Goal: Understand process/instructions: Understand process/instructions

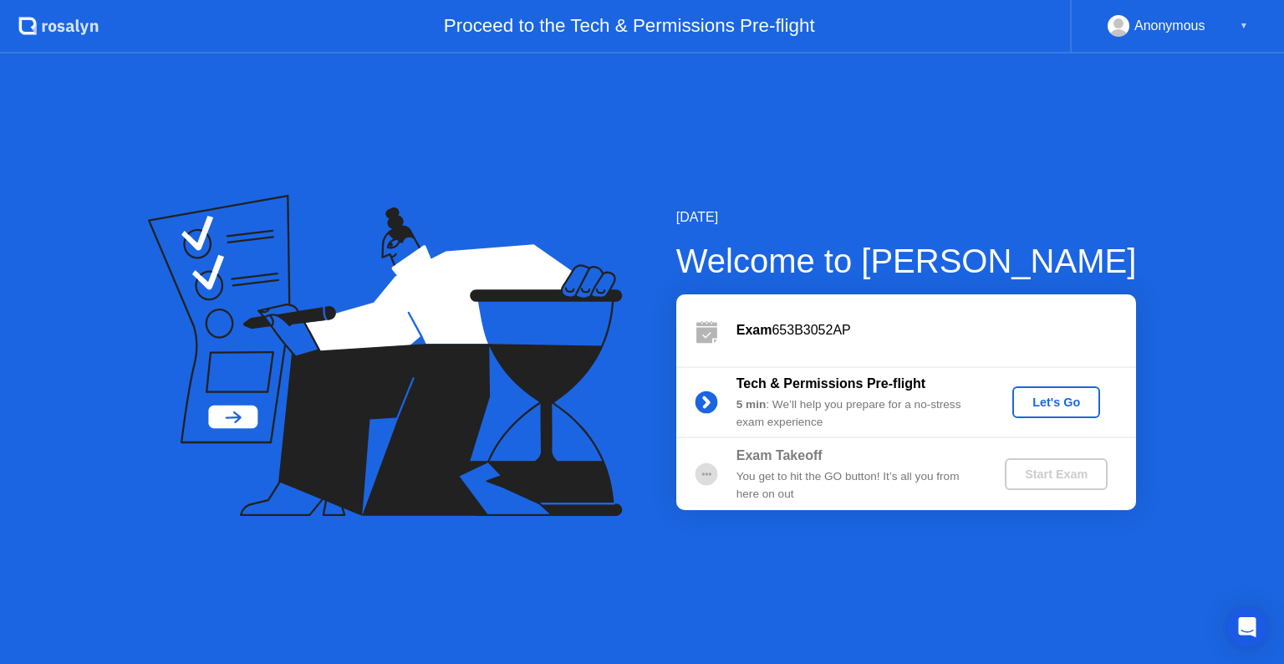
click at [1041, 403] on div "Let's Go" at bounding box center [1056, 402] width 74 height 13
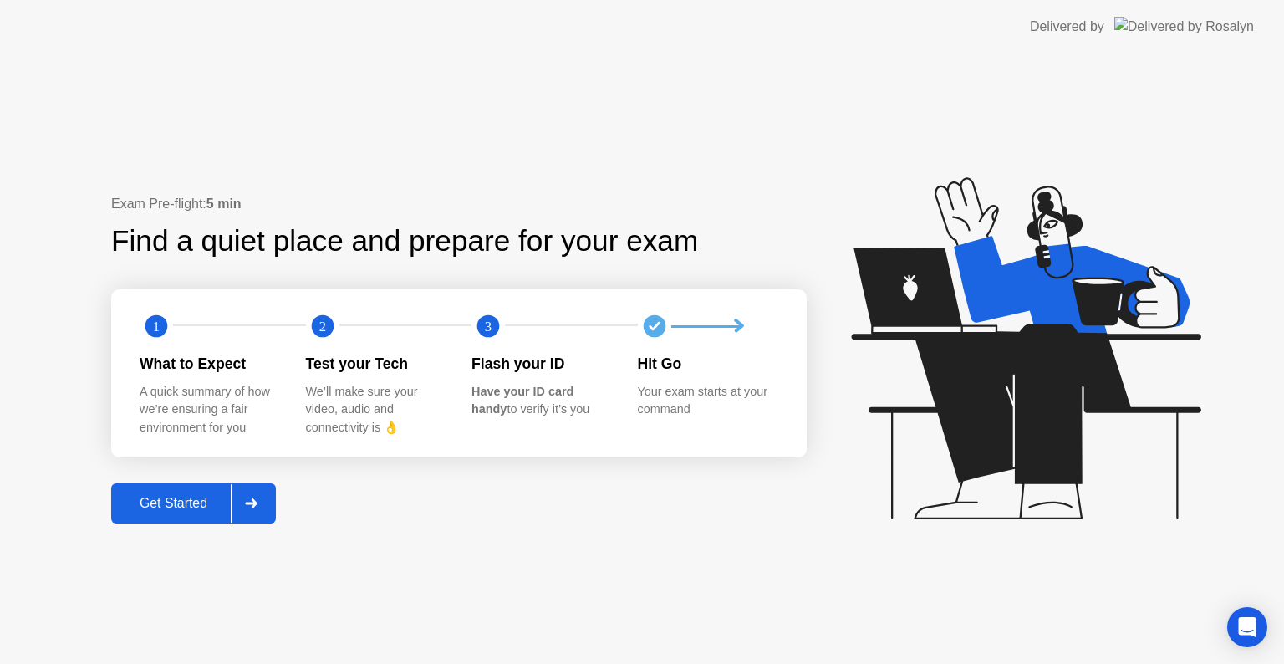
click at [163, 503] on div "Get Started" at bounding box center [173, 503] width 115 height 15
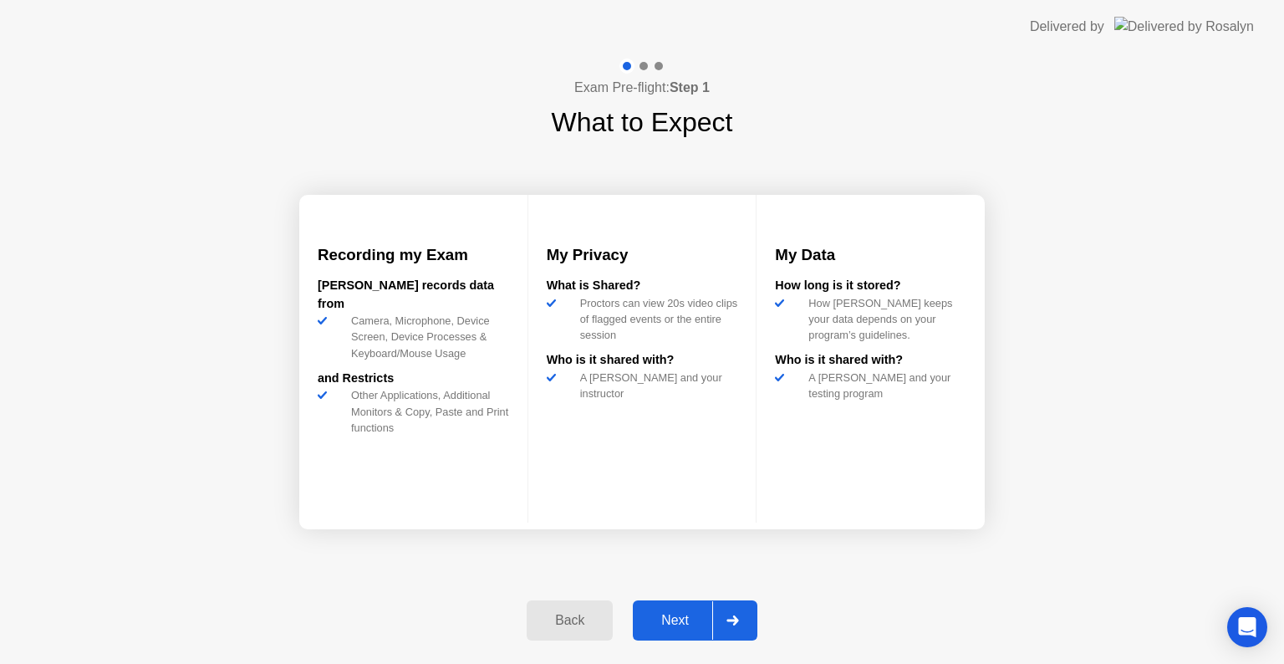
click at [666, 615] on div "Next" at bounding box center [675, 620] width 74 height 15
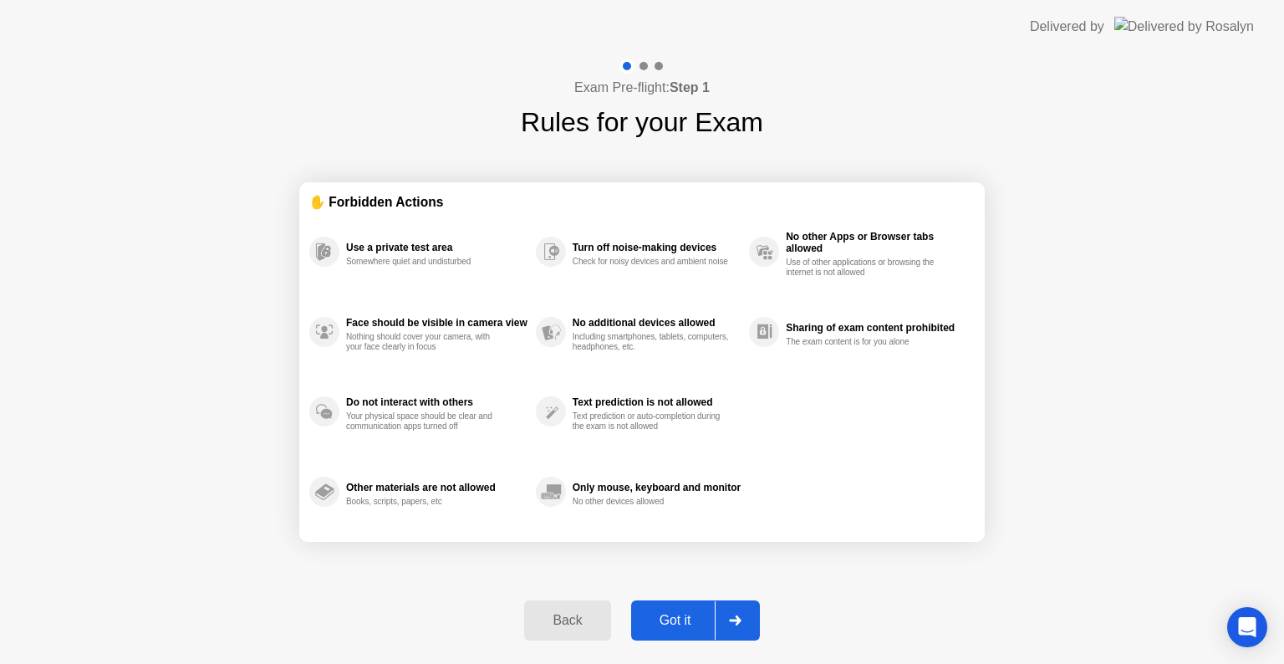
click at [666, 615] on div "Got it" at bounding box center [675, 620] width 79 height 15
select select "**********"
select select "*******"
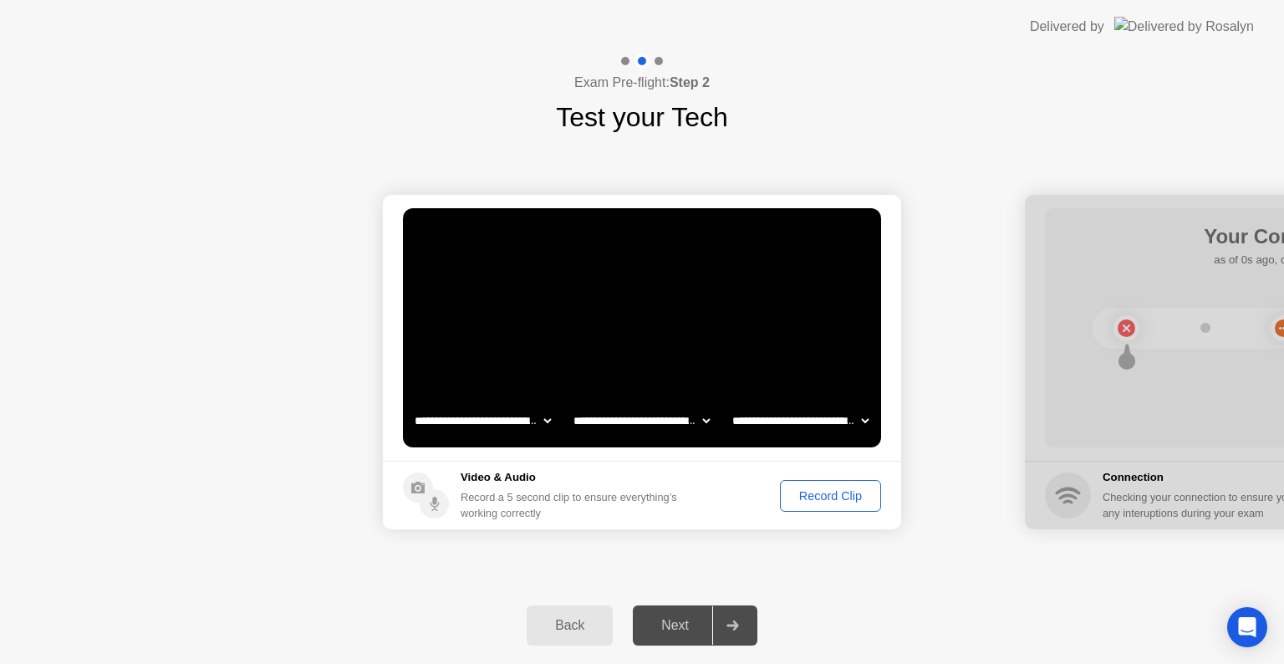
click at [682, 622] on div "Next" at bounding box center [675, 625] width 74 height 15
click at [830, 502] on div "Record Clip" at bounding box center [830, 495] width 89 height 13
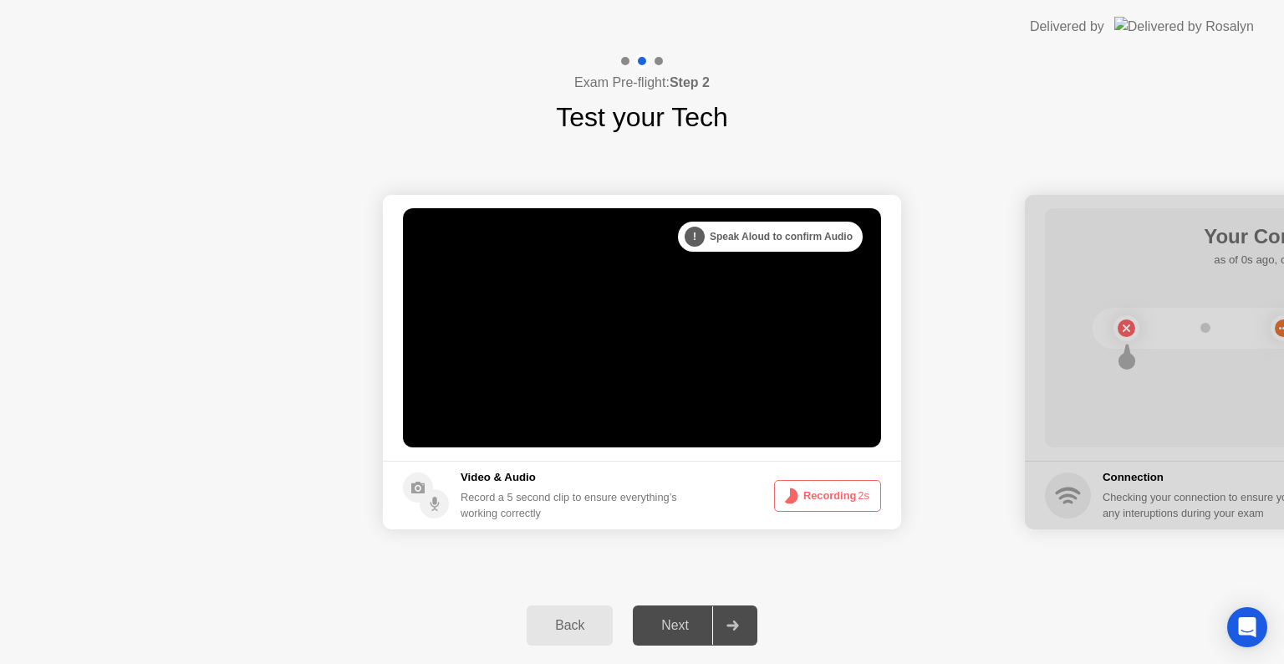
click at [686, 629] on div "Next" at bounding box center [675, 625] width 74 height 15
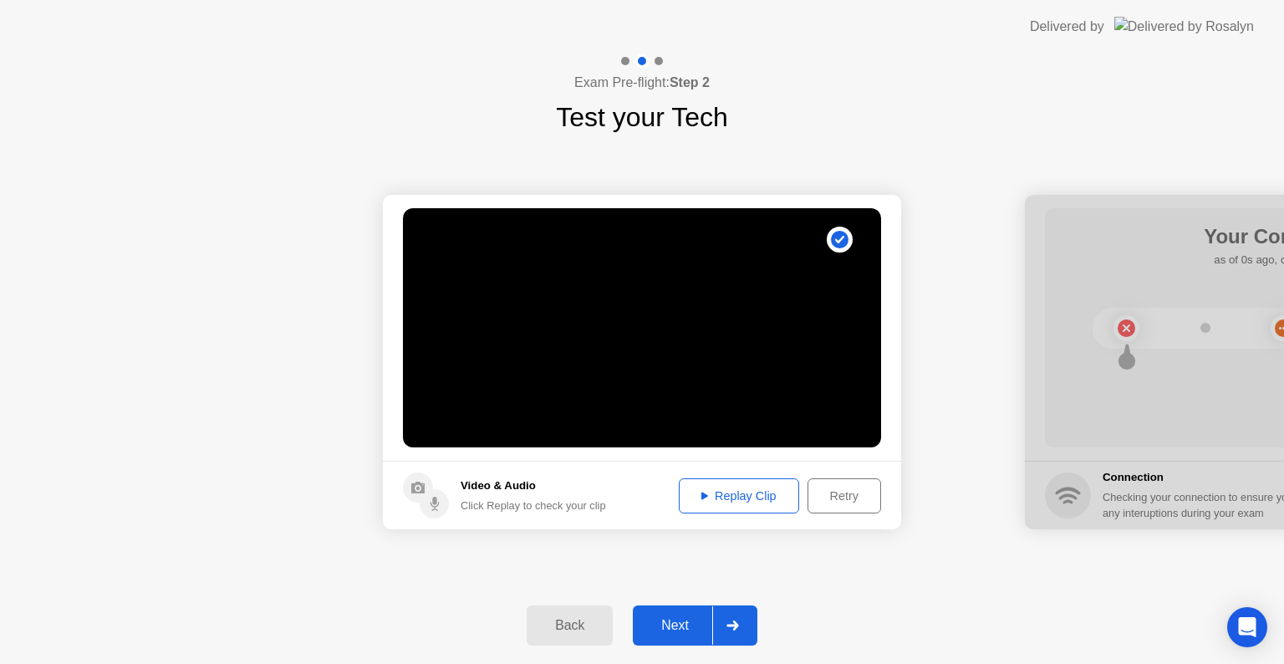
click at [733, 500] on div "Replay Clip" at bounding box center [739, 495] width 109 height 13
click at [679, 625] on div "Next" at bounding box center [675, 625] width 74 height 15
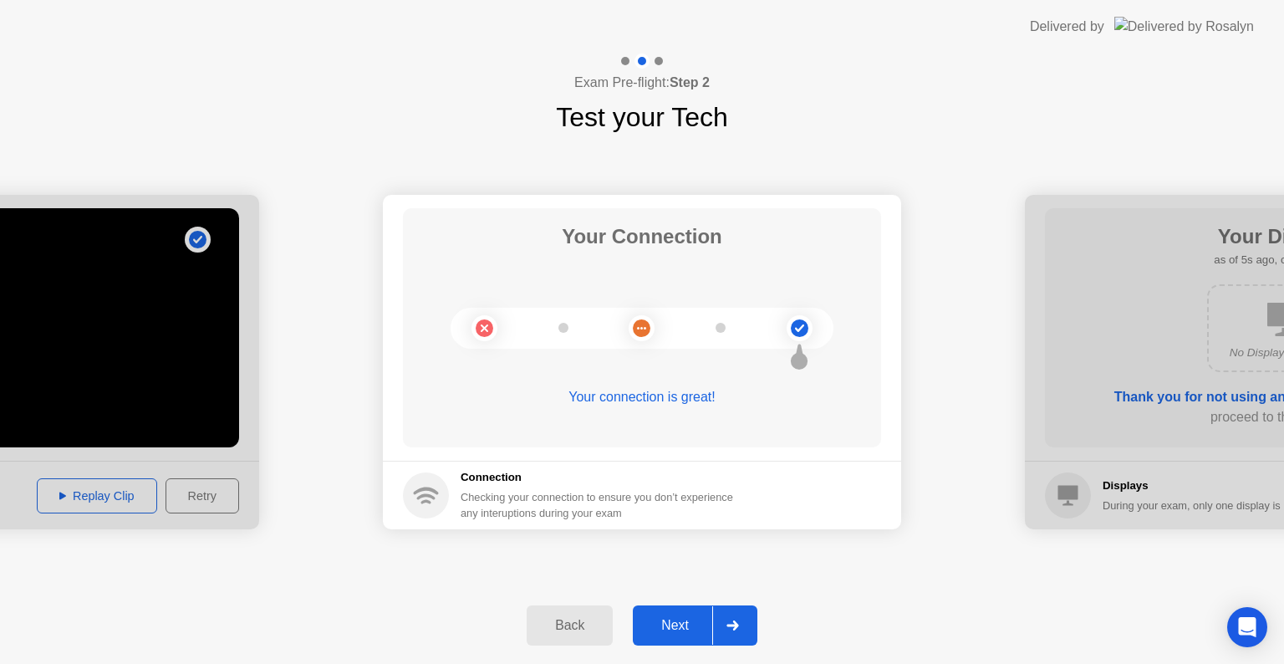
click at [689, 626] on div "Next" at bounding box center [675, 625] width 74 height 15
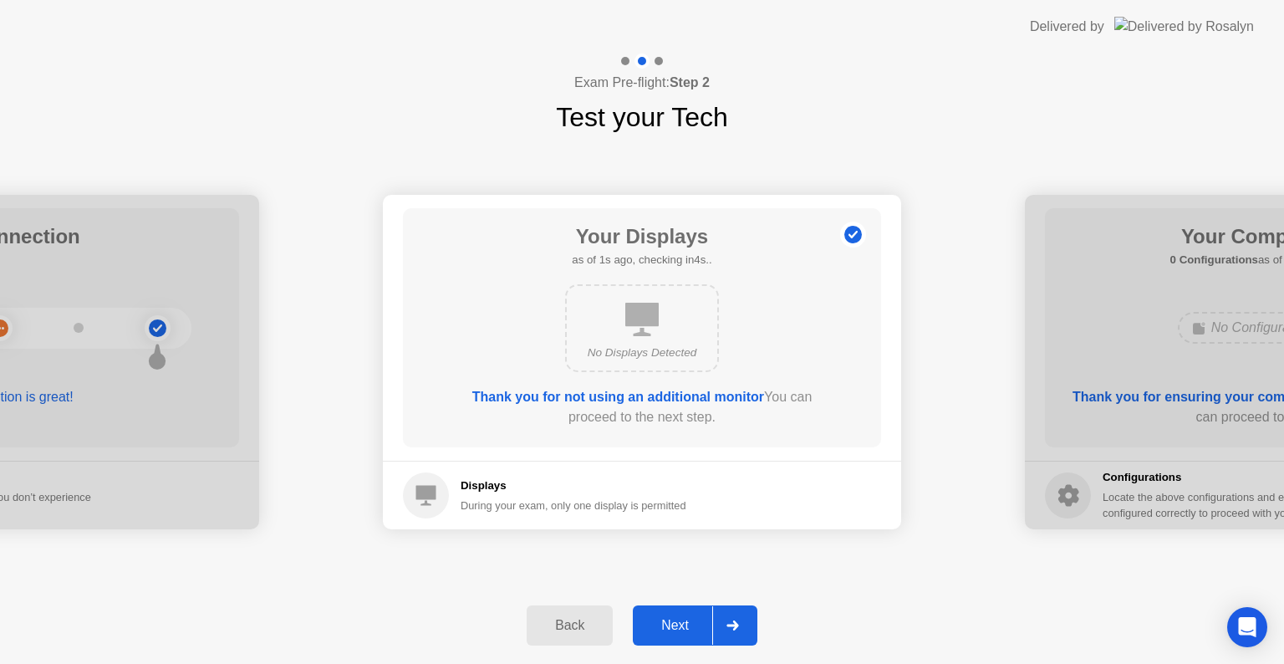
click at [680, 625] on div "Next" at bounding box center [675, 625] width 74 height 15
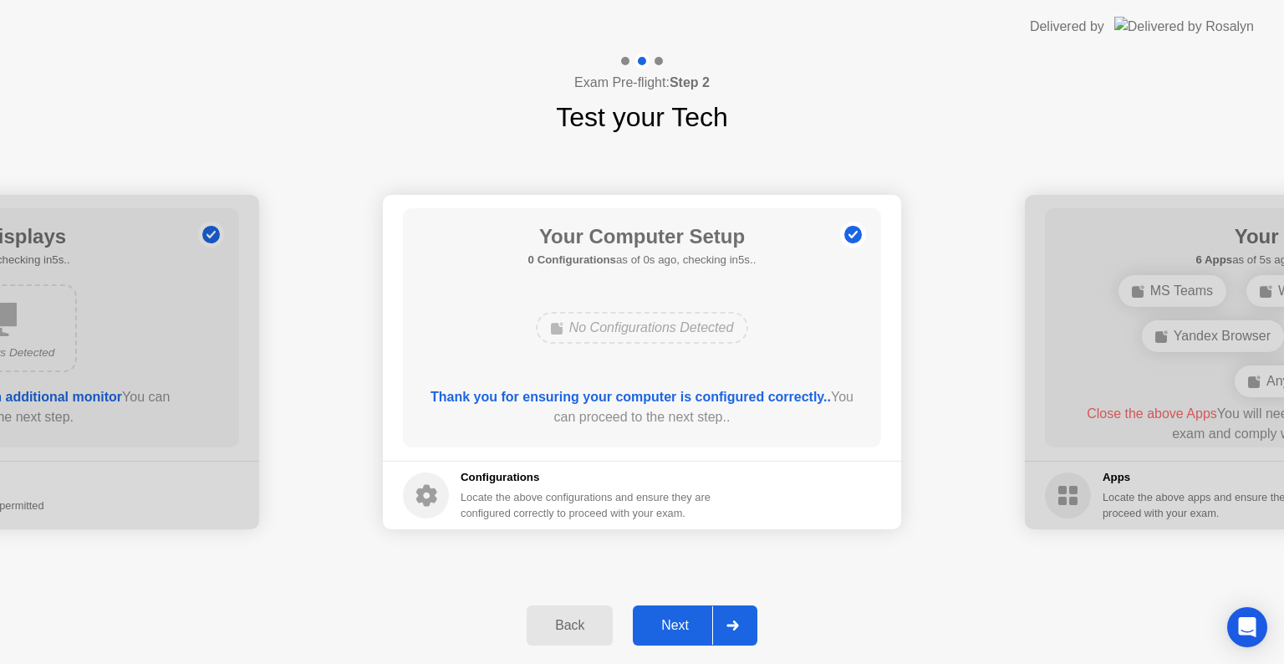
click at [680, 625] on div "Next" at bounding box center [675, 625] width 74 height 15
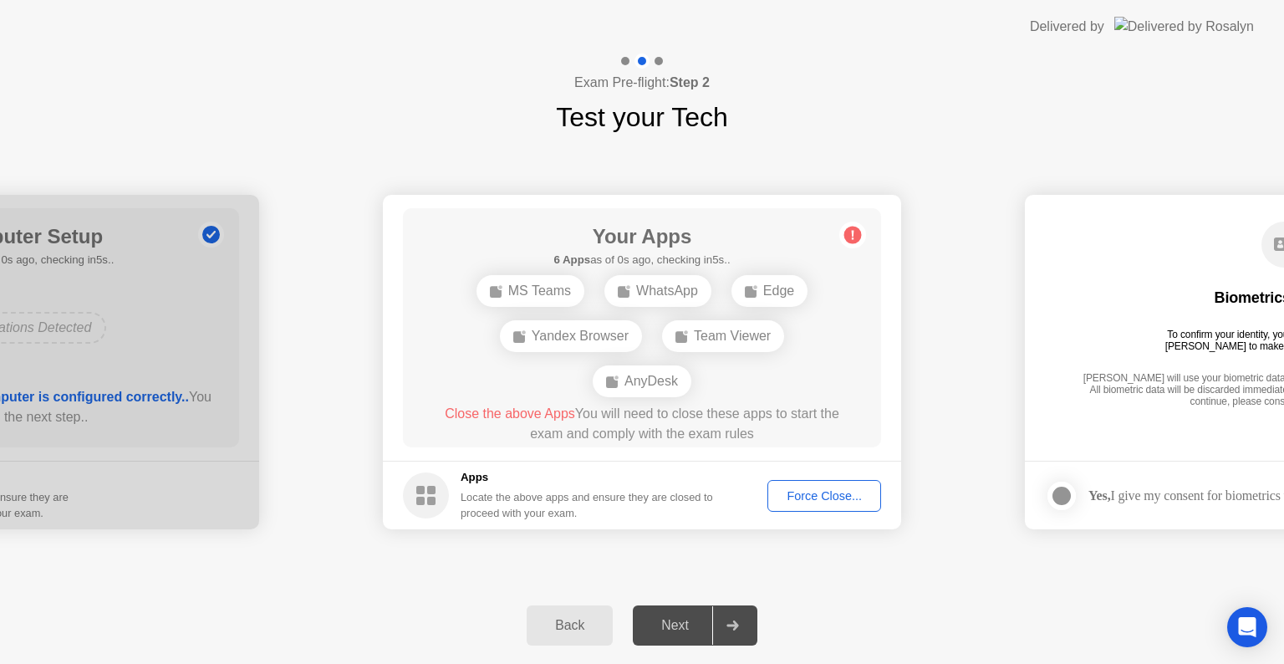
click at [821, 502] on div "Force Close..." at bounding box center [825, 495] width 102 height 13
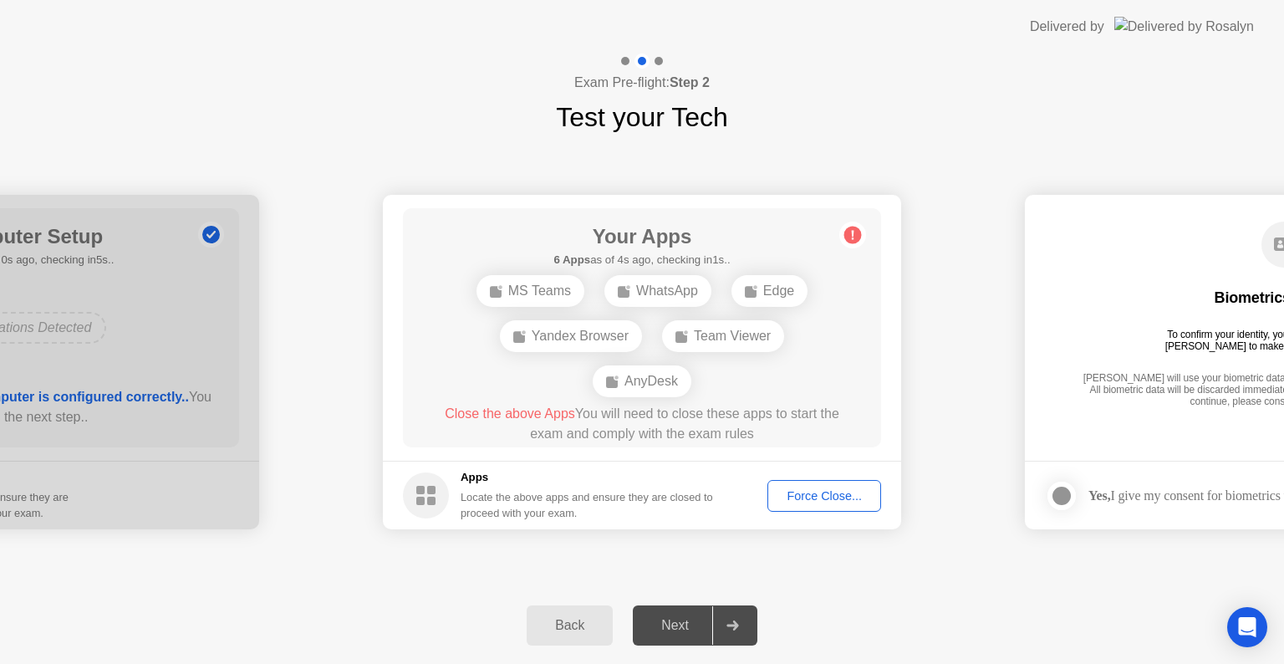
click at [675, 622] on div "Next" at bounding box center [675, 625] width 74 height 15
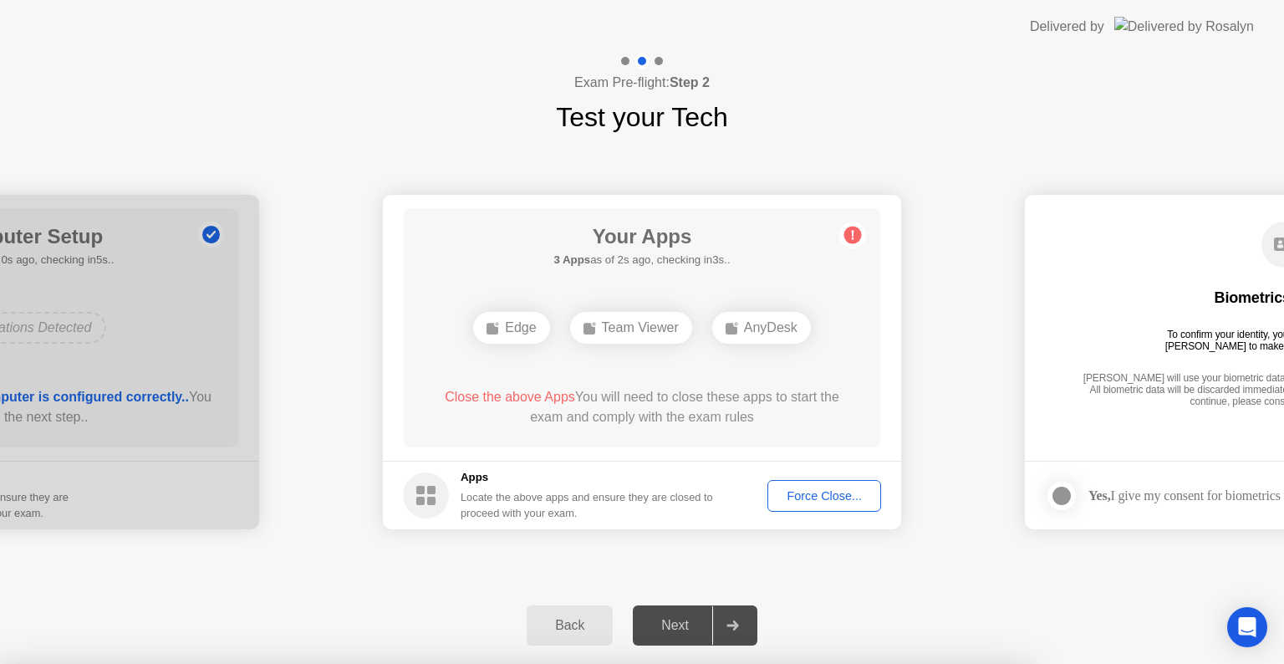
click at [784, 663] on div at bounding box center [642, 664] width 1284 height 0
click at [646, 663] on div at bounding box center [642, 664] width 1284 height 0
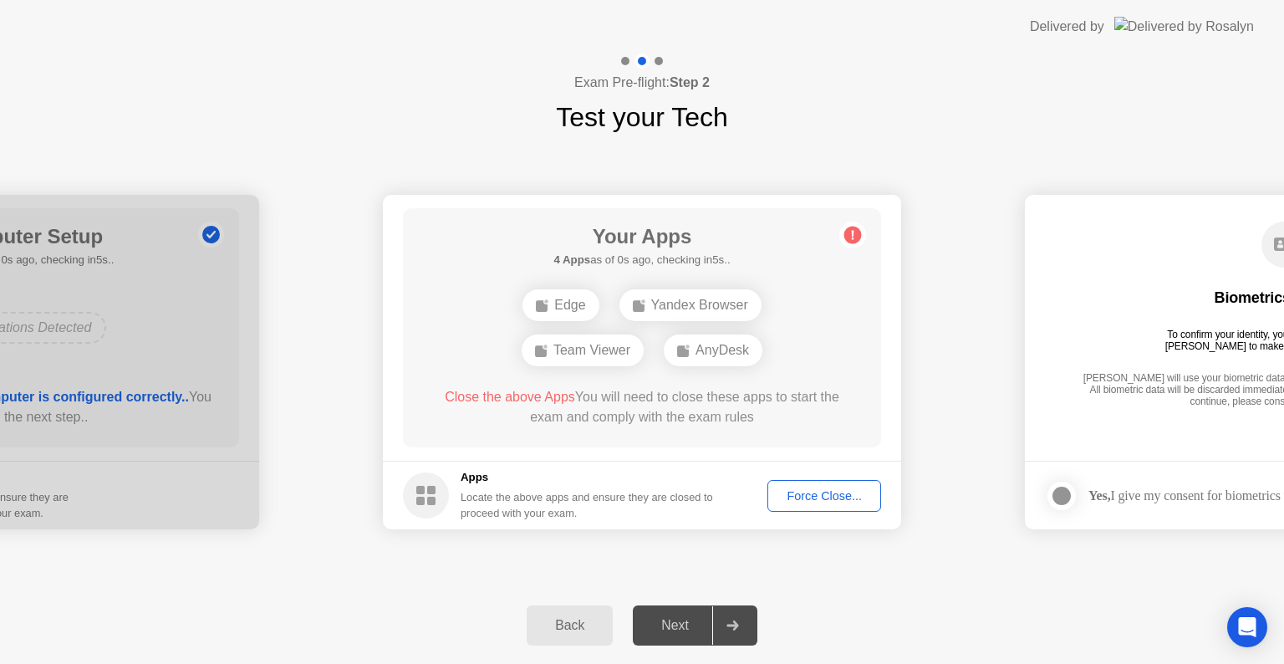
click at [671, 625] on div "Next" at bounding box center [675, 625] width 74 height 15
click at [848, 489] on div "Force Close..." at bounding box center [825, 495] width 102 height 13
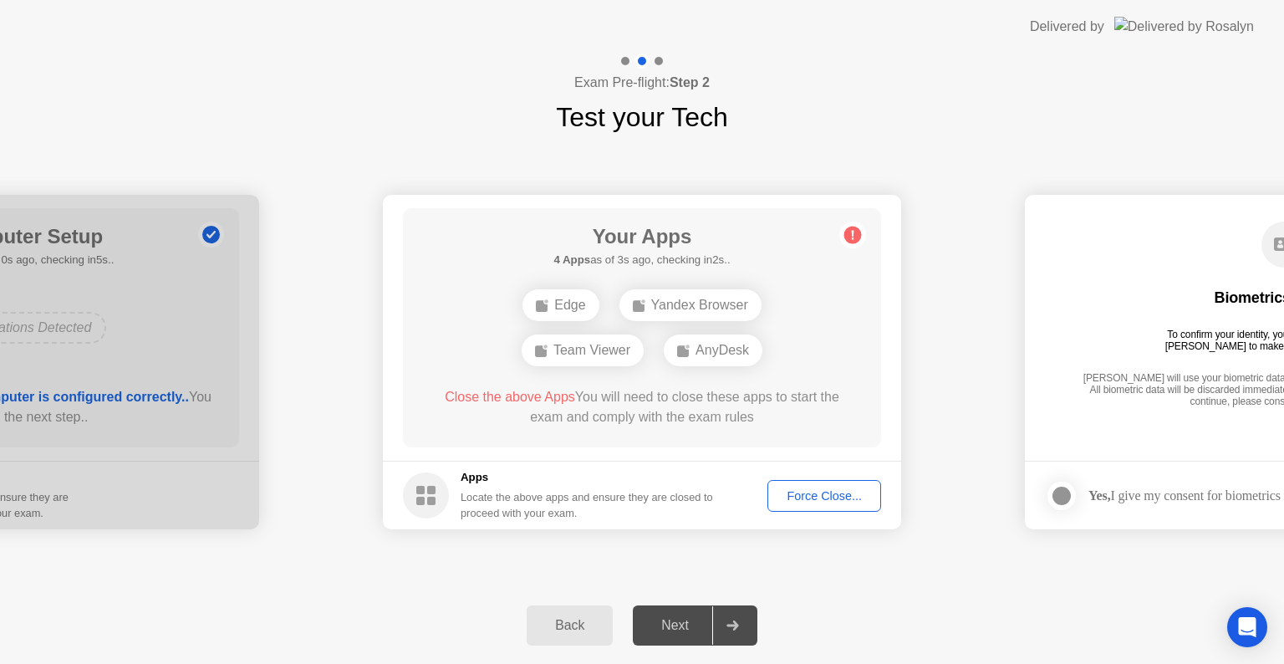
click at [816, 492] on div "Force Close..." at bounding box center [825, 495] width 102 height 13
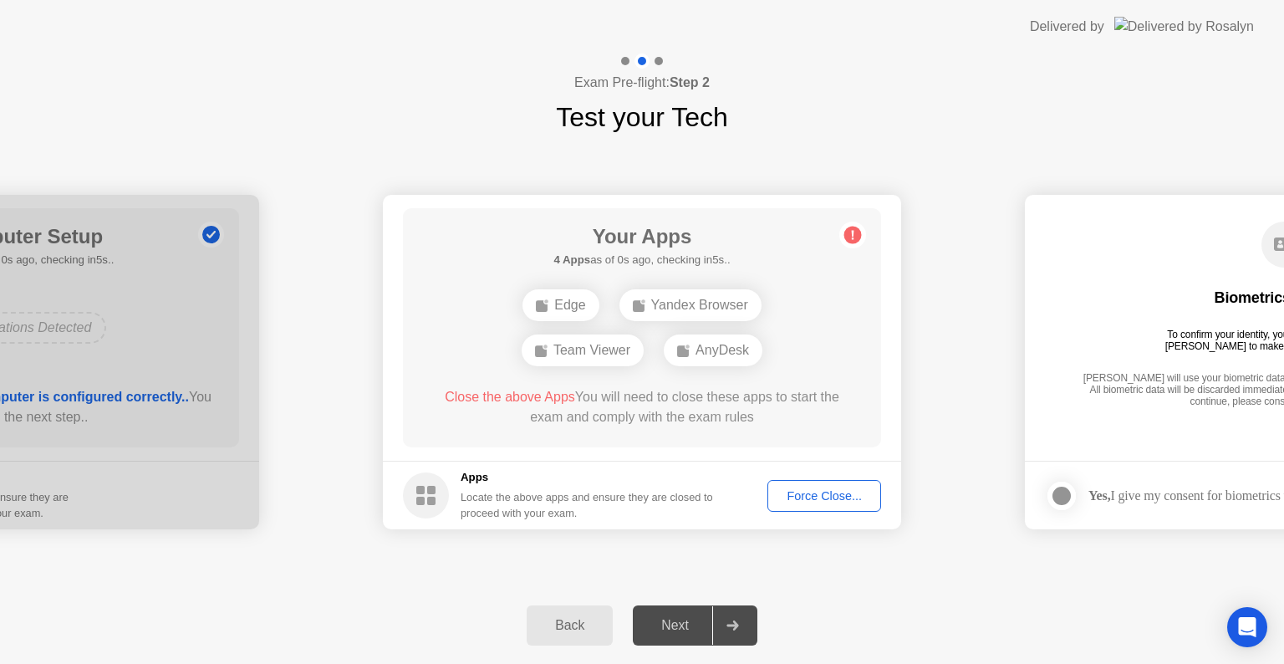
click at [712, 348] on div "AnyDesk" at bounding box center [713, 350] width 99 height 32
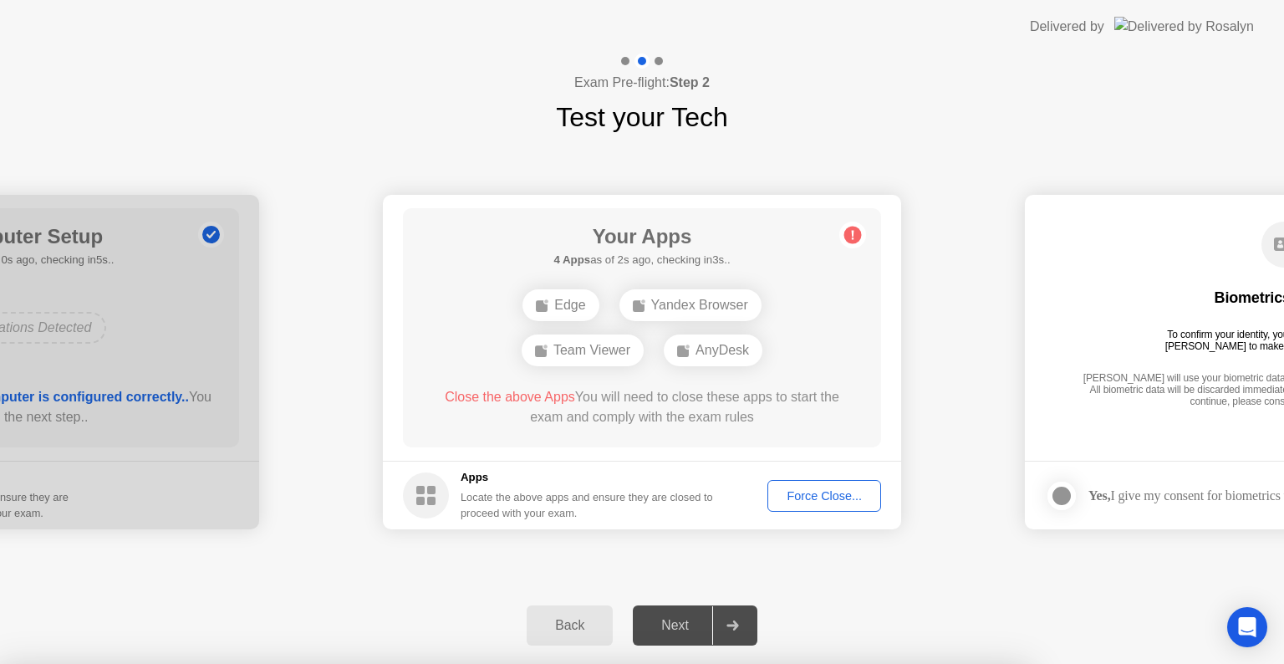
click at [671, 663] on div at bounding box center [642, 664] width 1284 height 0
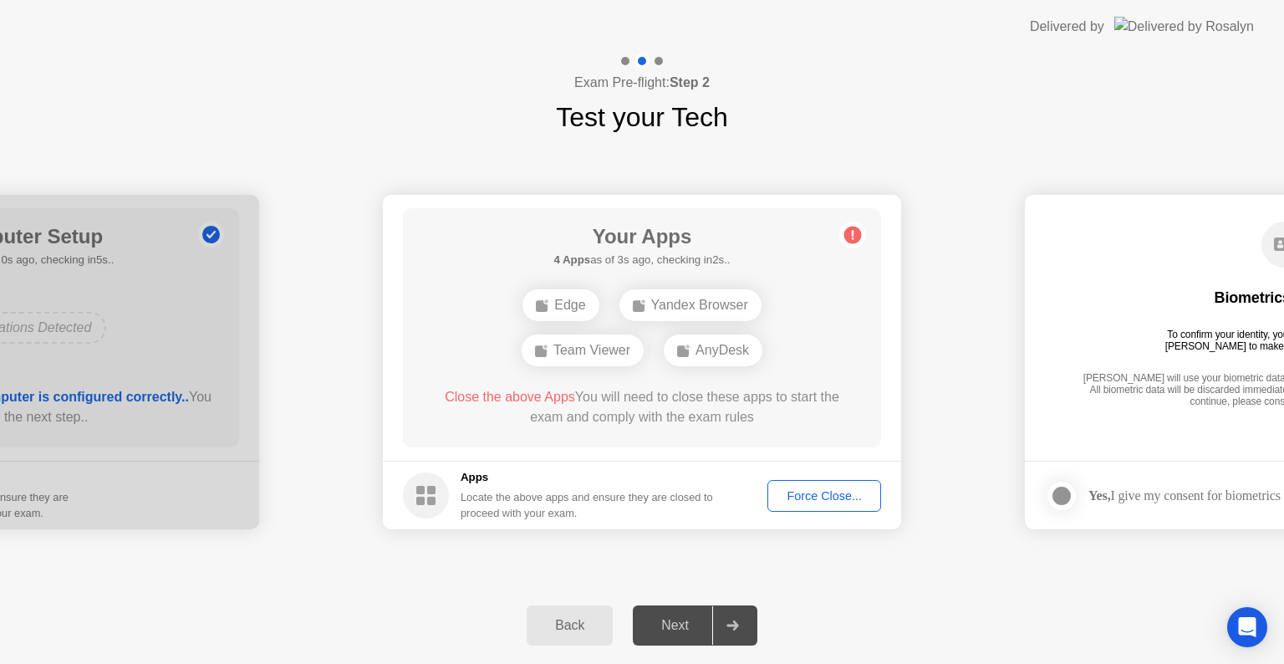
click at [688, 626] on div "Next" at bounding box center [675, 625] width 74 height 15
click at [857, 233] on circle at bounding box center [854, 236] width 18 height 18
click at [716, 345] on div "AnyDesk" at bounding box center [713, 350] width 99 height 32
click at [569, 353] on div "Team Viewer" at bounding box center [583, 350] width 122 height 32
click at [568, 308] on div "Edge" at bounding box center [561, 305] width 76 height 32
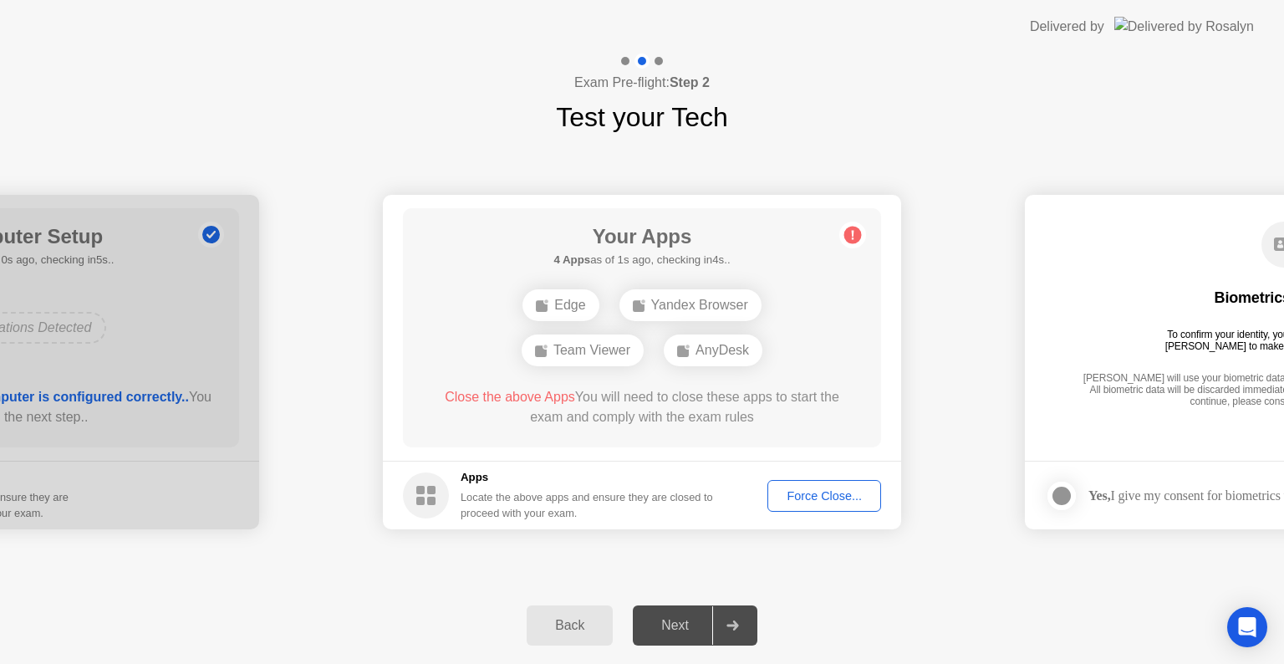
click at [691, 304] on div "Yandex Browser" at bounding box center [691, 305] width 142 height 32
click at [704, 350] on div "AnyDesk" at bounding box center [713, 350] width 99 height 32
click at [545, 346] on ellipse at bounding box center [546, 347] width 5 height 5
click at [845, 241] on icon at bounding box center [853, 235] width 27 height 27
drag, startPoint x: 700, startPoint y: 446, endPoint x: 653, endPoint y: 490, distance: 64.5
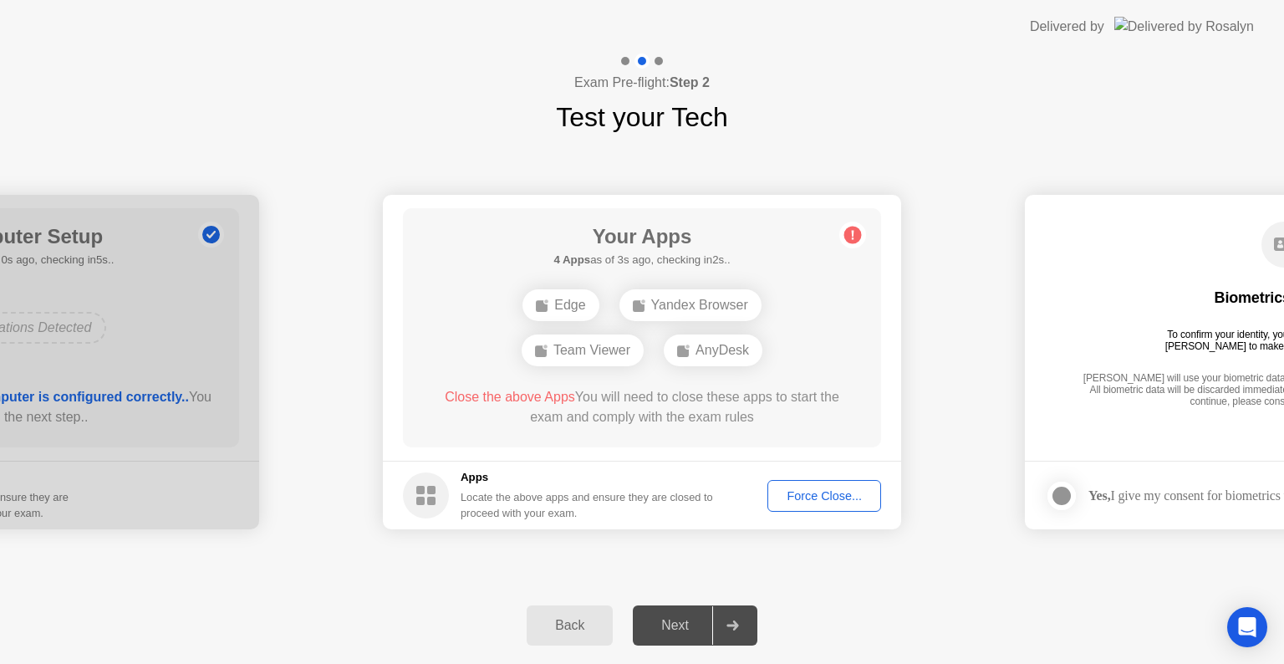
click at [677, 476] on app-apps "Your Apps 4 Apps as of 3s ago, checking in2s.. Edge Yandex Browser Team Viewer …" at bounding box center [642, 362] width 518 height 334
drag, startPoint x: 528, startPoint y: 469, endPoint x: 493, endPoint y: 470, distance: 35.1
click at [525, 469] on h5 "Apps" at bounding box center [587, 477] width 253 height 17
click at [490, 472] on h5 "Apps" at bounding box center [587, 477] width 253 height 17
click at [482, 475] on h5 "Apps" at bounding box center [587, 477] width 253 height 17
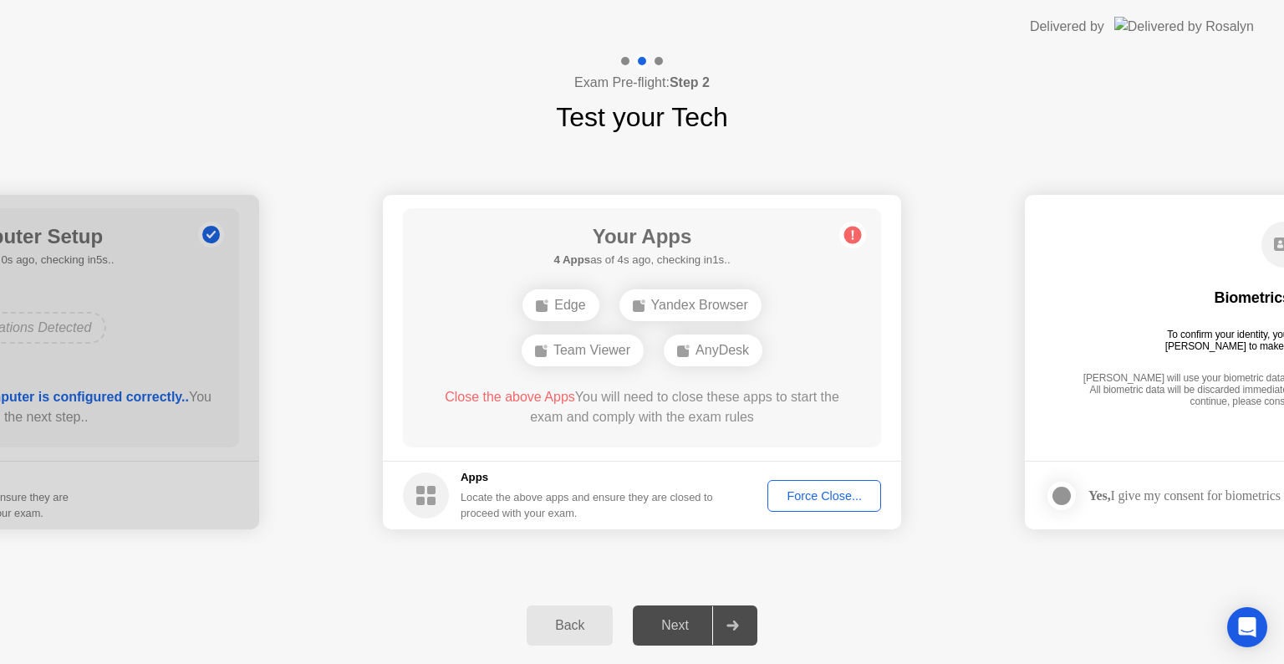
drag, startPoint x: 482, startPoint y: 475, endPoint x: 589, endPoint y: 492, distance: 108.3
click at [492, 483] on h5 "Apps" at bounding box center [587, 477] width 253 height 17
click at [714, 503] on div "Locate the above apps and ensure they are closed to proceed with your exam." at bounding box center [587, 505] width 253 height 32
drag, startPoint x: 1073, startPoint y: 360, endPoint x: 314, endPoint y: 393, distance: 759.2
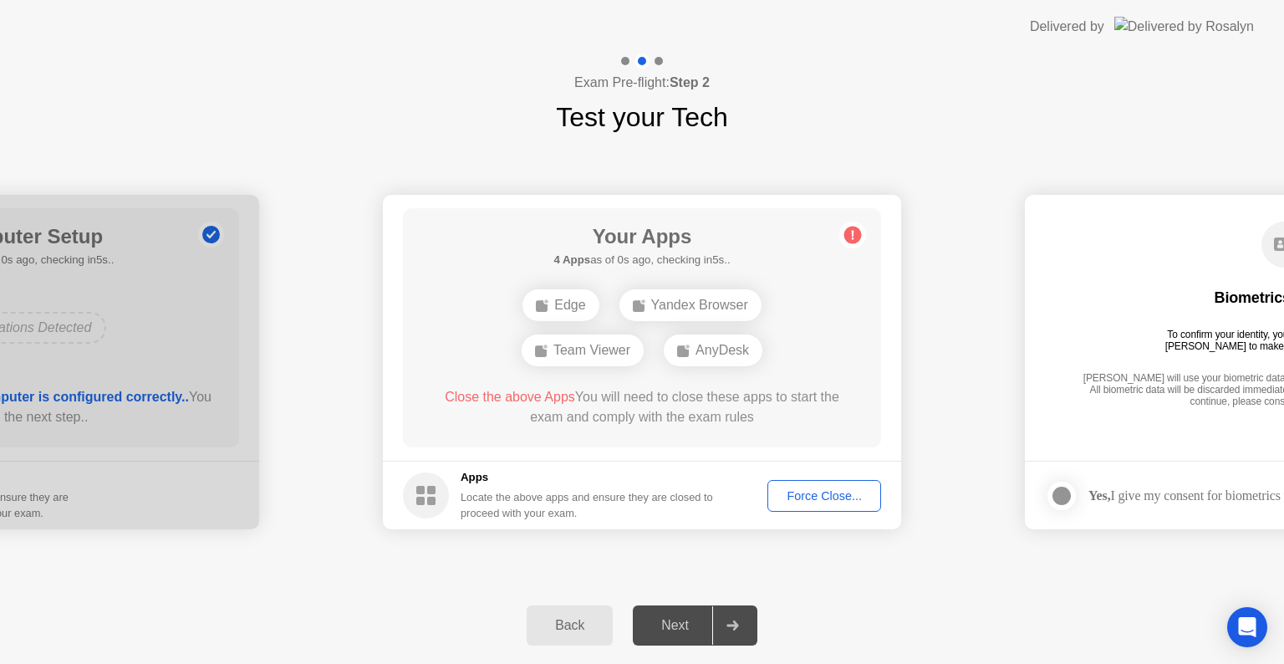
drag, startPoint x: 826, startPoint y: 395, endPoint x: 263, endPoint y: 395, distance: 563.6
click at [683, 652] on div "Back Next" at bounding box center [642, 625] width 1284 height 77
click at [694, 621] on div "Next" at bounding box center [675, 625] width 74 height 15
drag, startPoint x: 694, startPoint y: 621, endPoint x: 616, endPoint y: 629, distance: 78.1
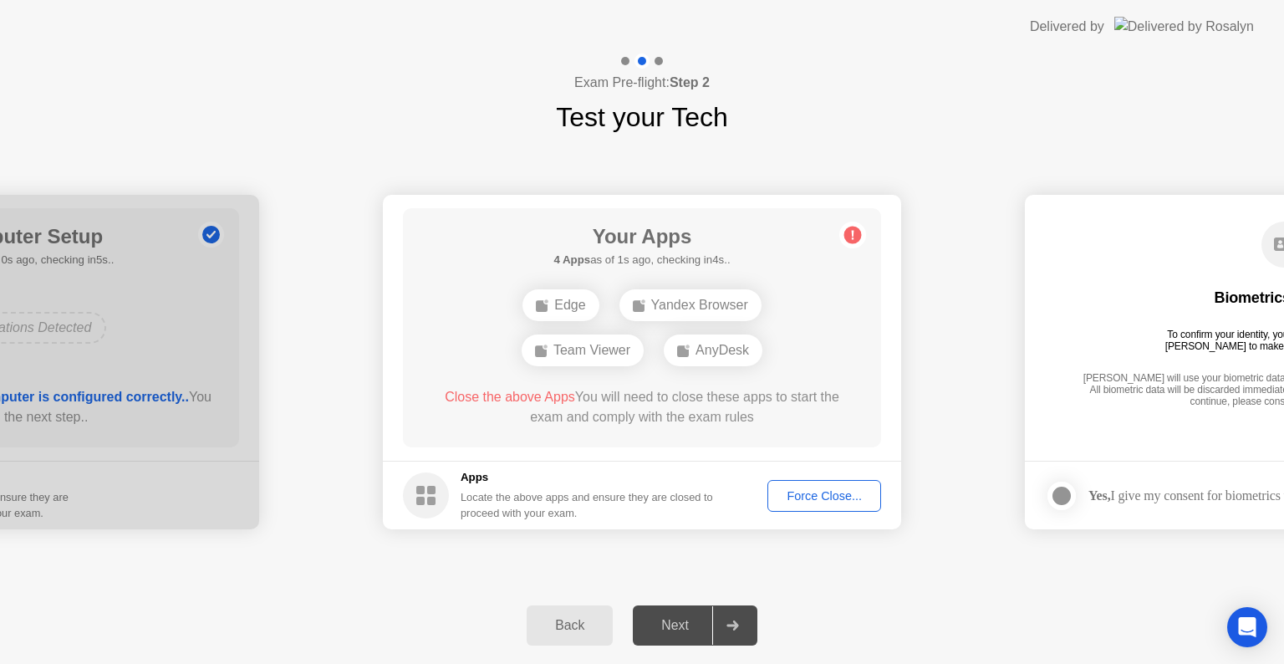
click at [659, 629] on div "Next" at bounding box center [675, 625] width 74 height 15
click at [549, 618] on div "Back" at bounding box center [570, 625] width 76 height 15
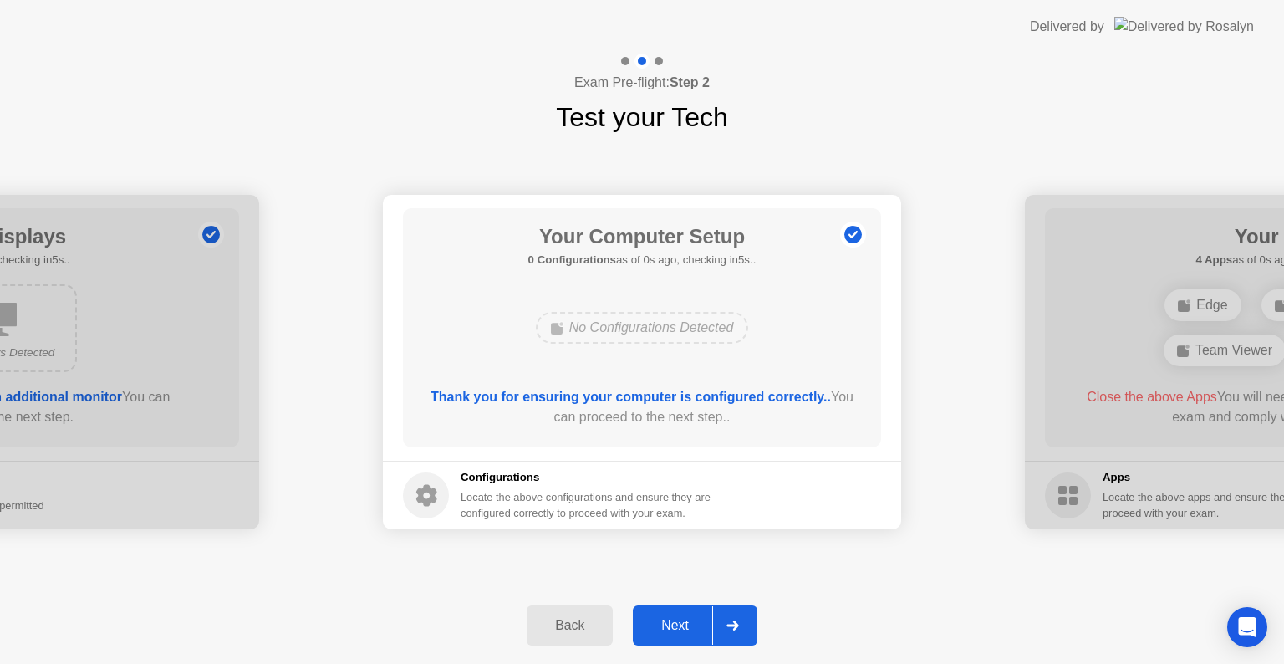
click at [661, 621] on div "Next" at bounding box center [675, 625] width 74 height 15
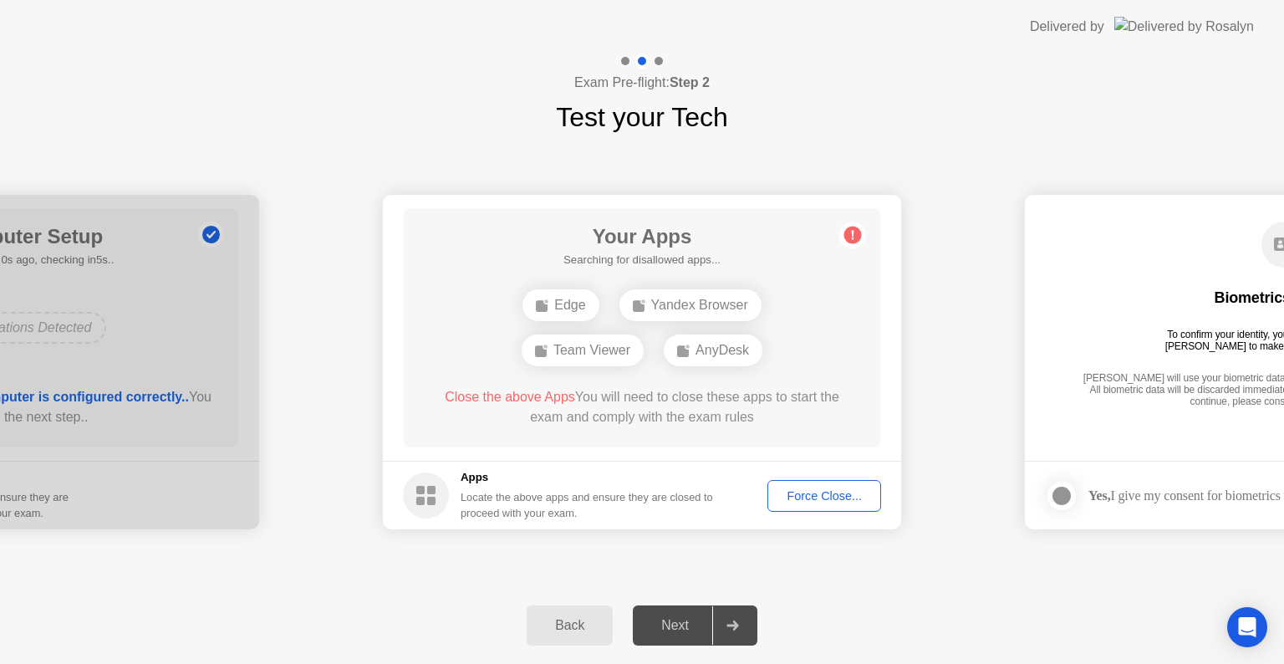
click at [806, 507] on button "Force Close..." at bounding box center [825, 496] width 114 height 32
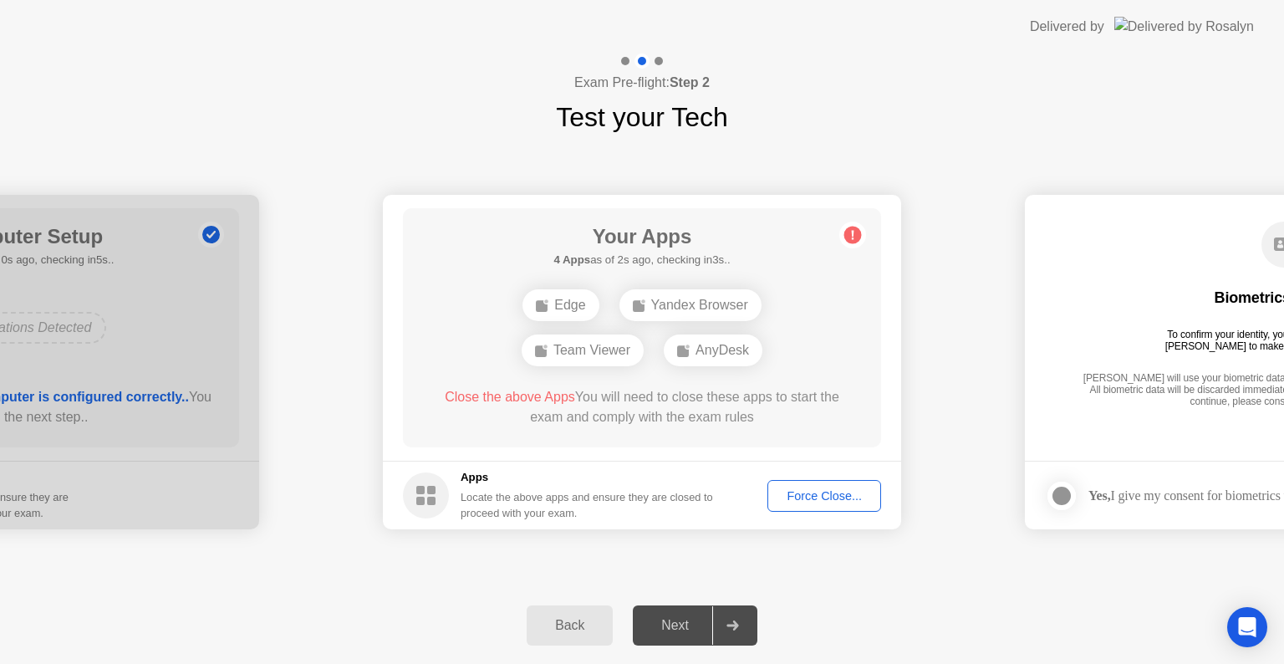
click at [608, 495] on div "Locate the above apps and ensure they are closed to proceed with your exam." at bounding box center [587, 505] width 253 height 32
click at [674, 628] on div "Next" at bounding box center [675, 625] width 74 height 15
click at [853, 239] on circle at bounding box center [854, 236] width 18 height 18
click at [847, 236] on circle at bounding box center [854, 236] width 18 height 18
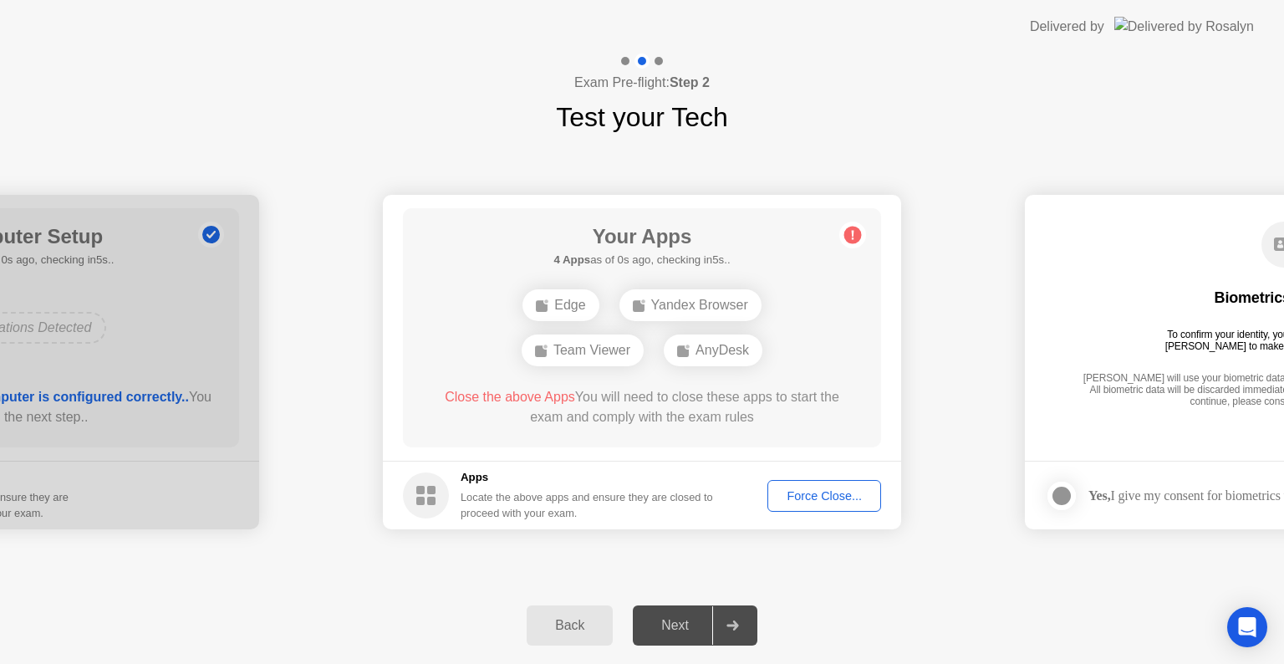
click at [847, 236] on circle at bounding box center [854, 236] width 18 height 18
click at [528, 587] on div "Back Next" at bounding box center [642, 625] width 1284 height 77
click at [559, 334] on div "Team Viewer" at bounding box center [583, 350] width 122 height 32
click at [559, 346] on div "Team Viewer" at bounding box center [583, 350] width 122 height 32
click at [520, 397] on span "Close the above Apps" at bounding box center [510, 397] width 130 height 14
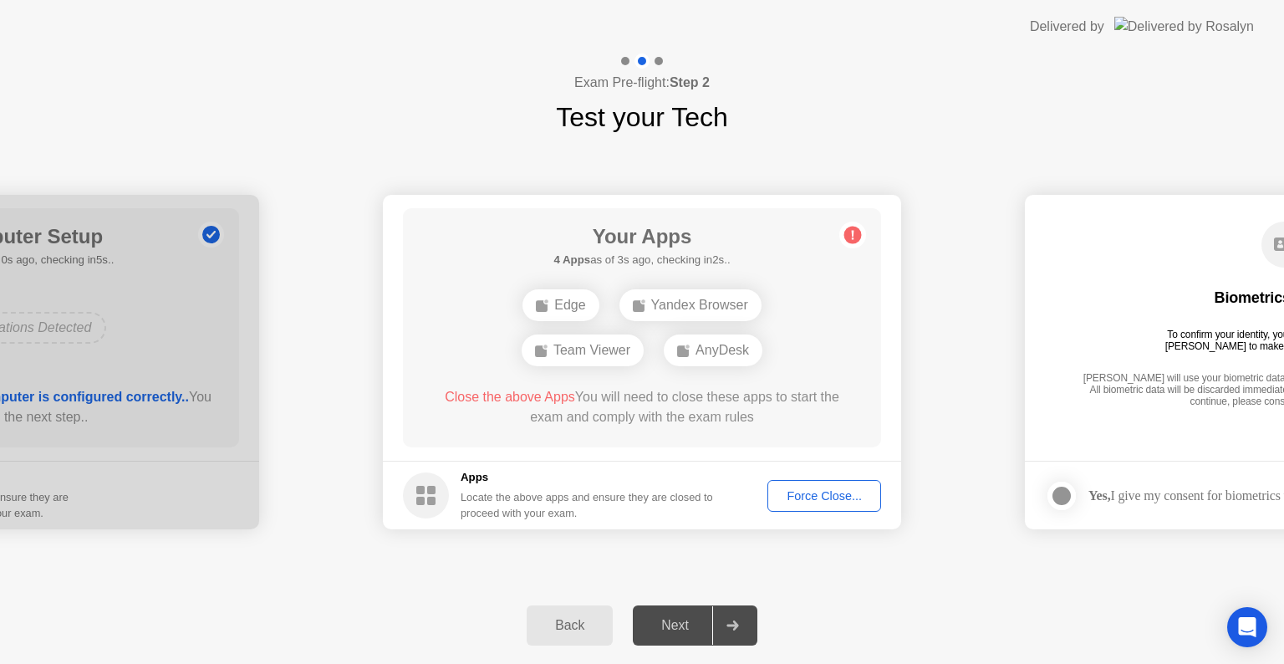
click at [520, 397] on span "Close the above Apps" at bounding box center [510, 397] width 130 height 14
click at [585, 391] on div "Close the above Apps You will need to close these apps to start the exam and co…" at bounding box center [642, 407] width 431 height 40
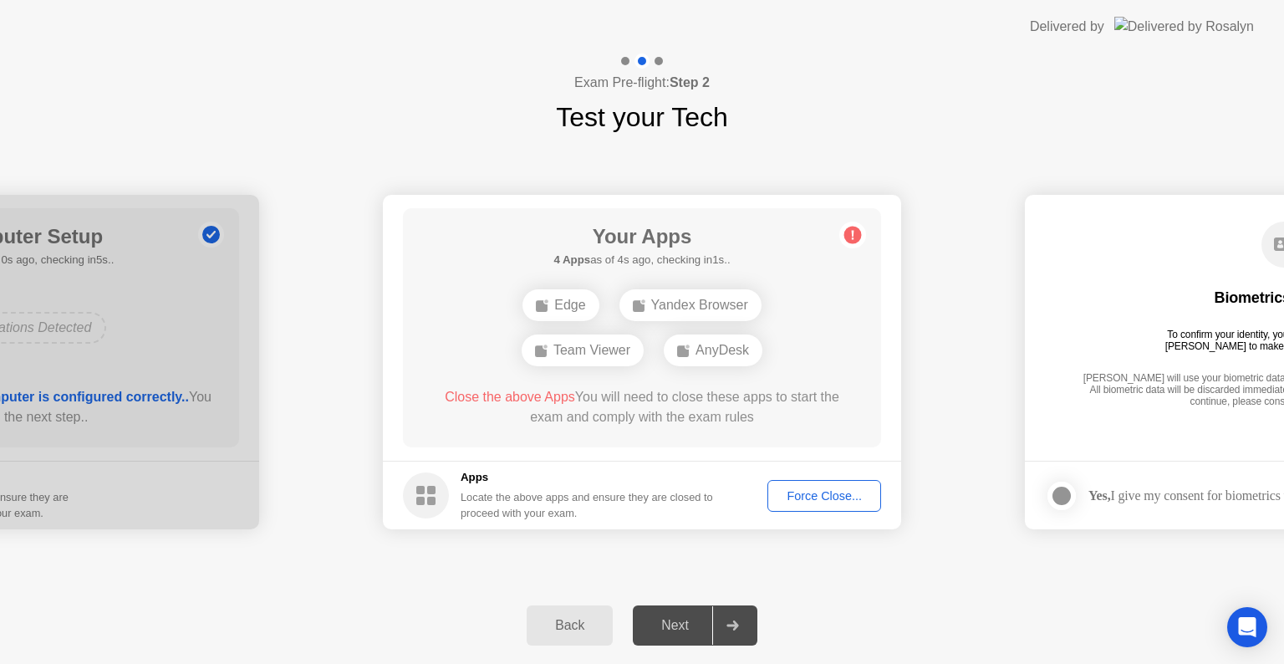
click at [700, 369] on div "Edge Yandex Browser Team Viewer AnyDesk" at bounding box center [642, 328] width 383 height 90
click at [733, 343] on div "AnyDesk" at bounding box center [713, 350] width 99 height 32
click at [733, 346] on div "AnyDesk" at bounding box center [713, 350] width 99 height 32
click at [733, 345] on div "AnyDesk" at bounding box center [713, 350] width 99 height 32
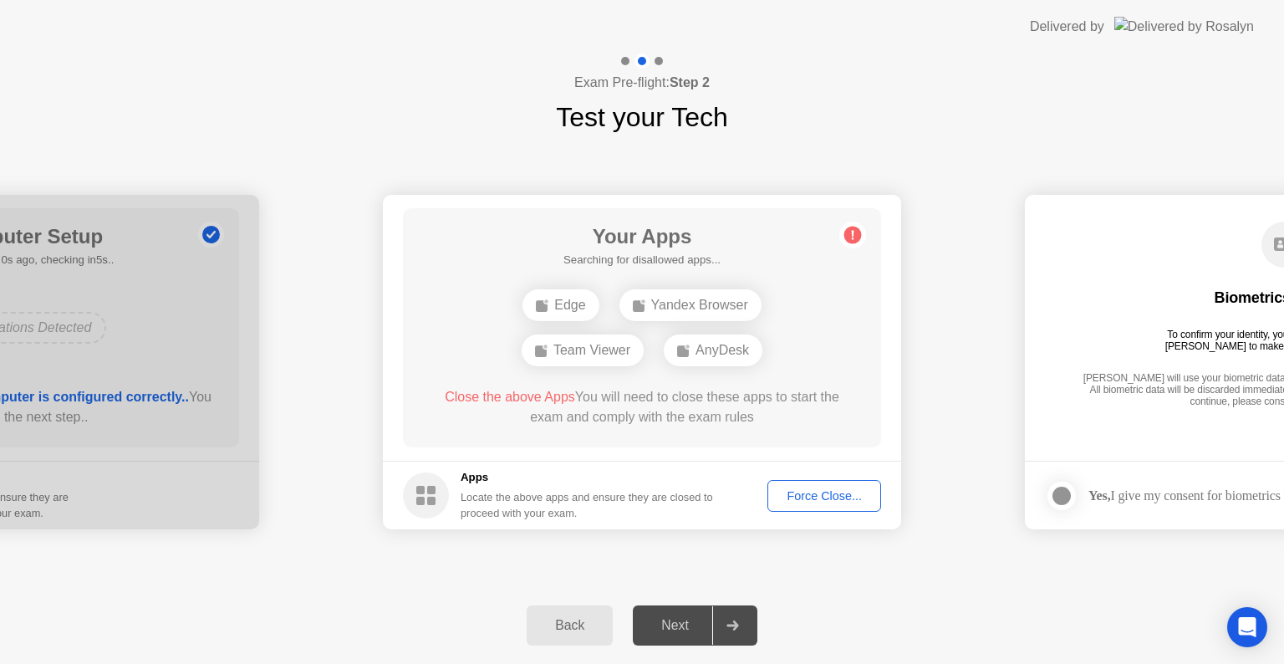
click at [733, 348] on div "AnyDesk" at bounding box center [713, 350] width 99 height 32
drag, startPoint x: 1131, startPoint y: 308, endPoint x: 202, endPoint y: 375, distance: 932.3
drag, startPoint x: 575, startPoint y: 422, endPoint x: 237, endPoint y: 431, distance: 338.8
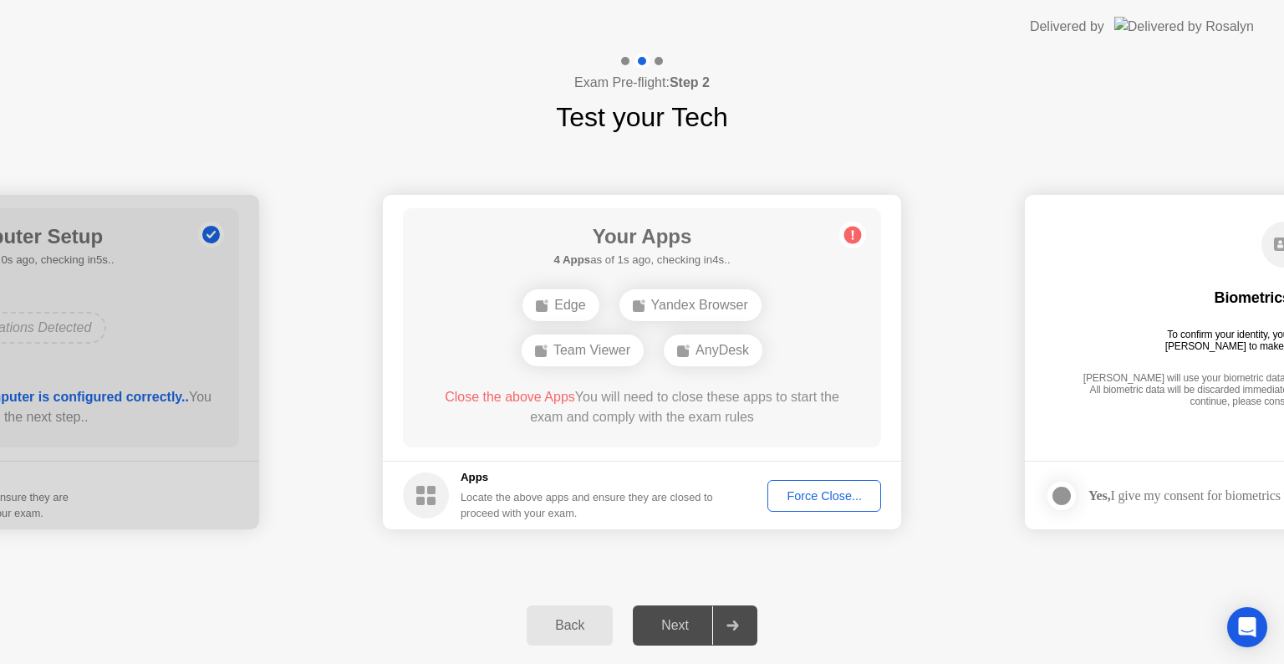
click at [736, 631] on div at bounding box center [732, 625] width 40 height 38
click at [699, 630] on div "Next" at bounding box center [675, 625] width 74 height 15
click at [692, 623] on div "Next" at bounding box center [675, 625] width 74 height 15
click at [691, 622] on div "Next" at bounding box center [675, 625] width 74 height 15
click at [690, 622] on div "Next" at bounding box center [675, 625] width 74 height 15
